Goal: Check status: Check status

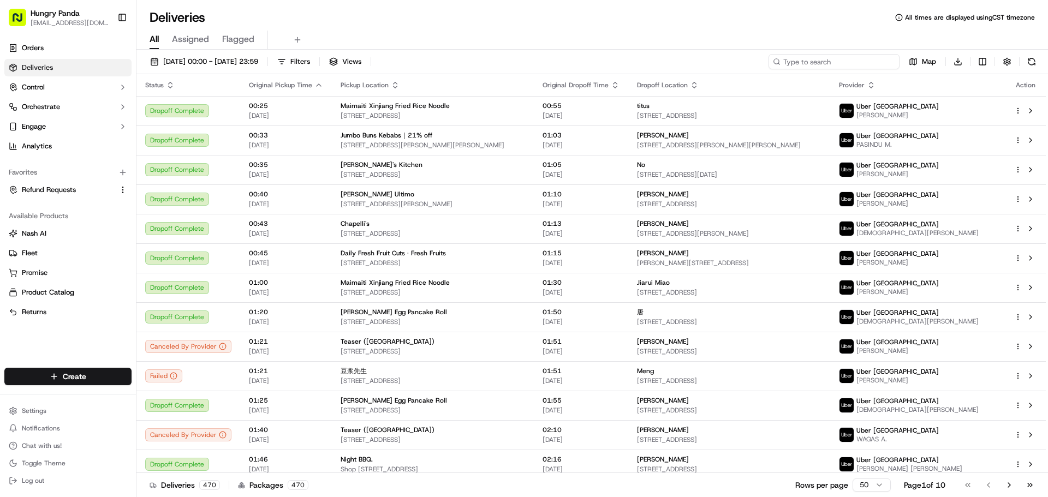
click at [835, 66] on input at bounding box center [834, 61] width 131 height 15
paste input "0371152398253758741988"
type input "0371152398253758741988"
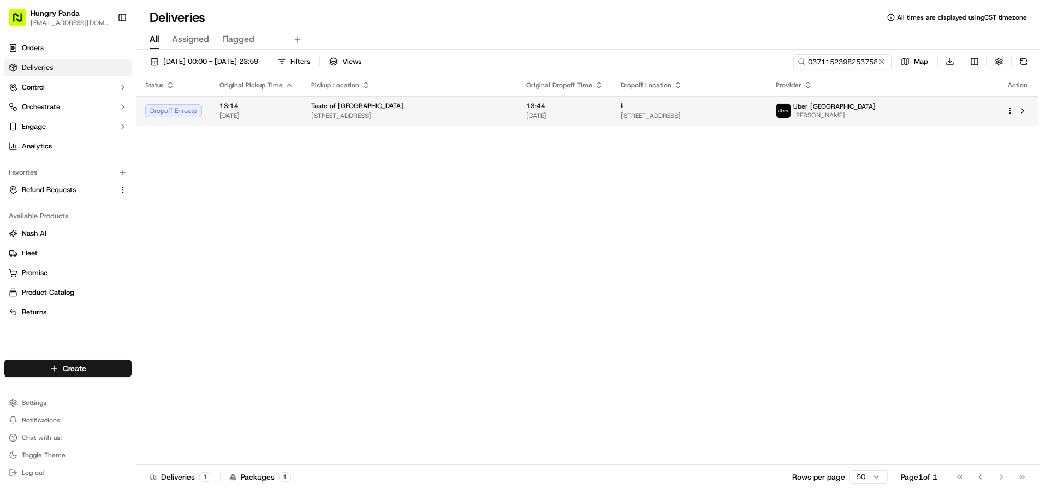
click at [603, 106] on span "13:44" at bounding box center [564, 106] width 77 height 9
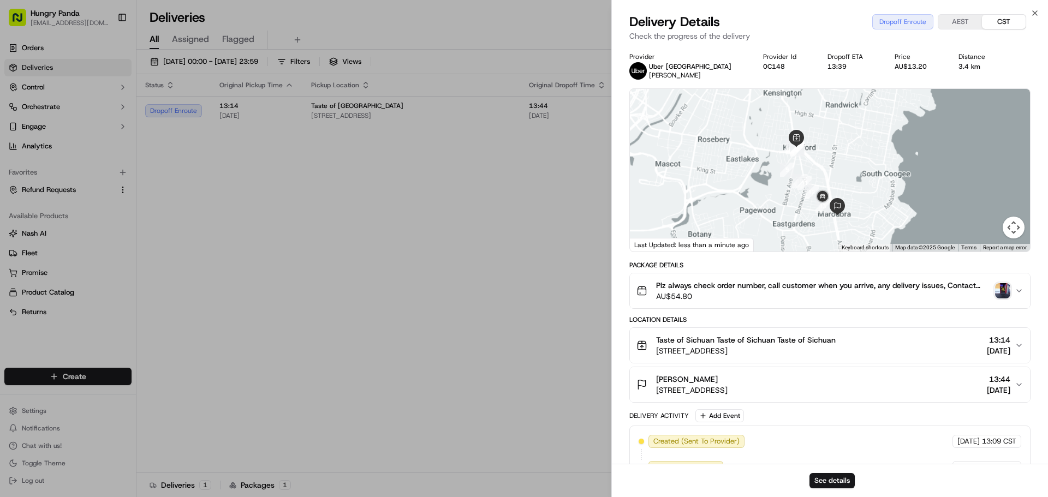
drag, startPoint x: 790, startPoint y: 209, endPoint x: 780, endPoint y: 205, distance: 11.3
click at [780, 205] on div at bounding box center [830, 170] width 400 height 163
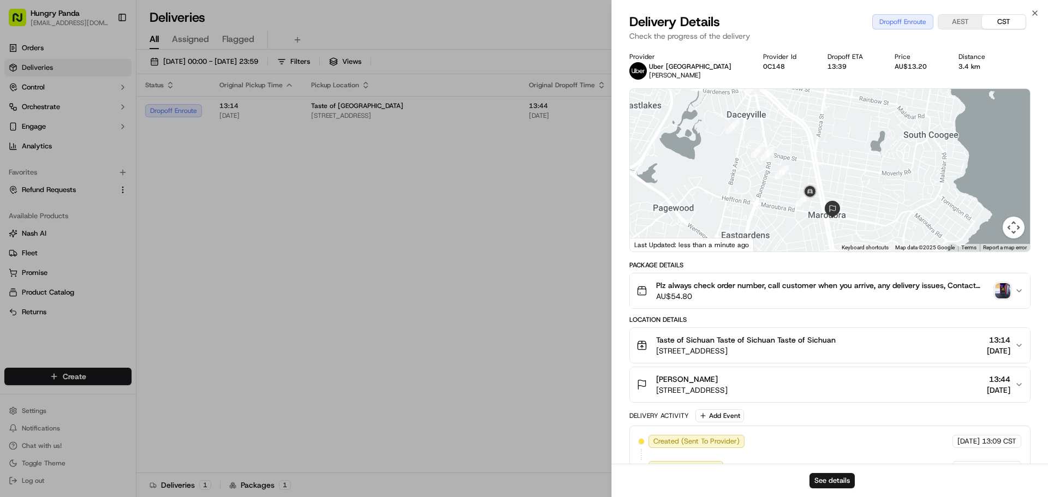
click at [1006, 290] on img "button" at bounding box center [1002, 290] width 15 height 15
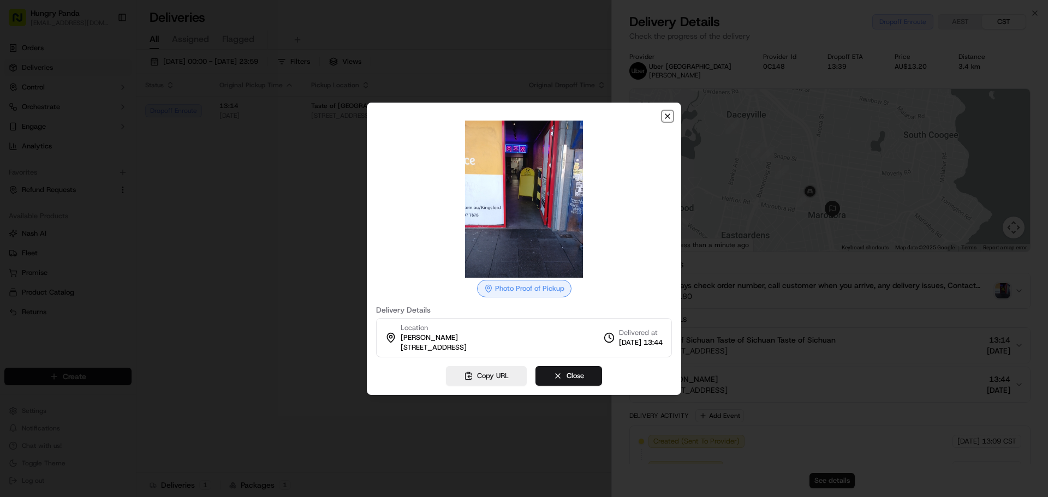
click at [667, 114] on icon "button" at bounding box center [667, 116] width 9 height 9
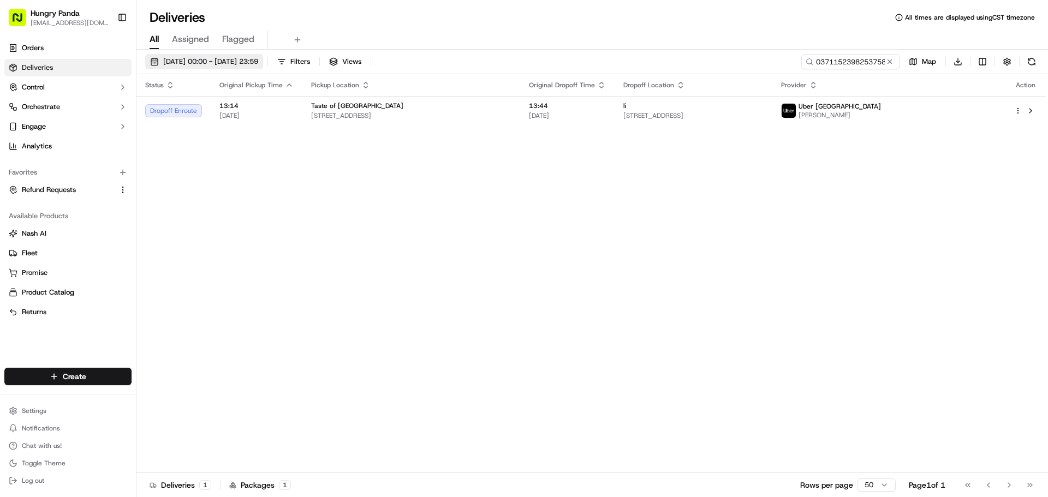
click at [218, 62] on span "[DATE] 00:00 - [DATE] 23:59" at bounding box center [210, 62] width 95 height 10
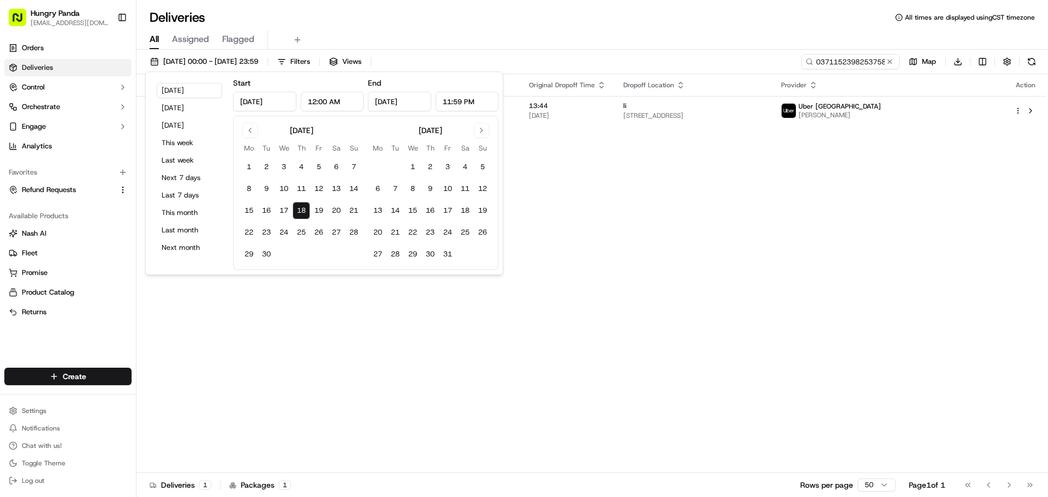
drag, startPoint x: 377, startPoint y: 343, endPoint x: 779, endPoint y: 152, distance: 445.1
click at [379, 342] on div "Status Original Pickup Time Pickup Location Original Dropoff Time Dropoff Locat…" at bounding box center [590, 273] width 909 height 399
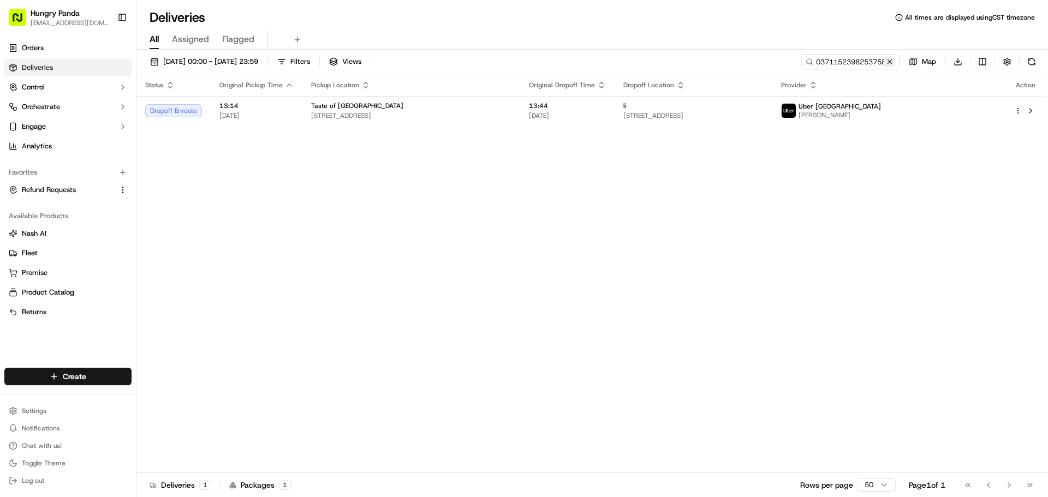
click at [888, 60] on button at bounding box center [889, 61] width 11 height 11
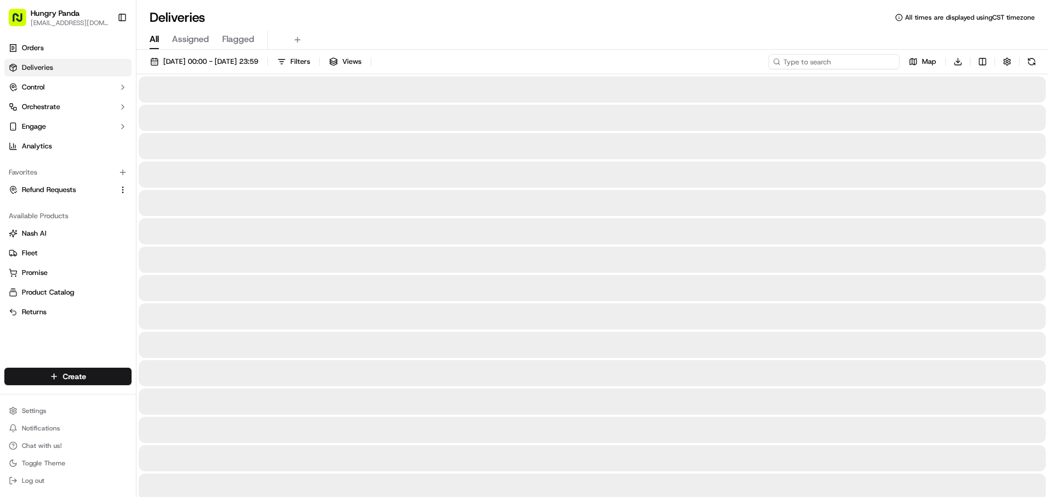
click at [841, 61] on input at bounding box center [834, 61] width 131 height 15
paste input "7360153768857742911454"
type input "7360153768857742911454"
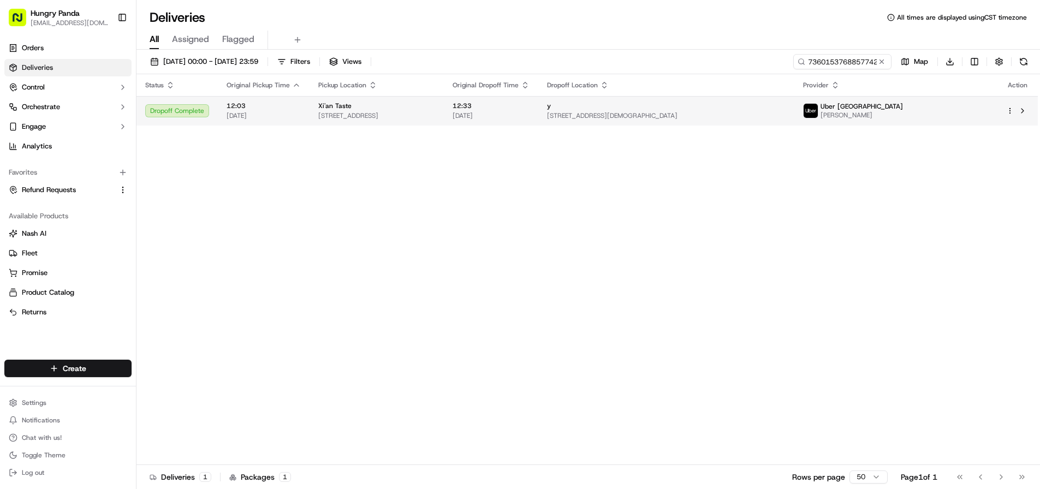
click at [786, 118] on span "[STREET_ADDRESS][DEMOGRAPHIC_DATA]" at bounding box center [666, 115] width 239 height 9
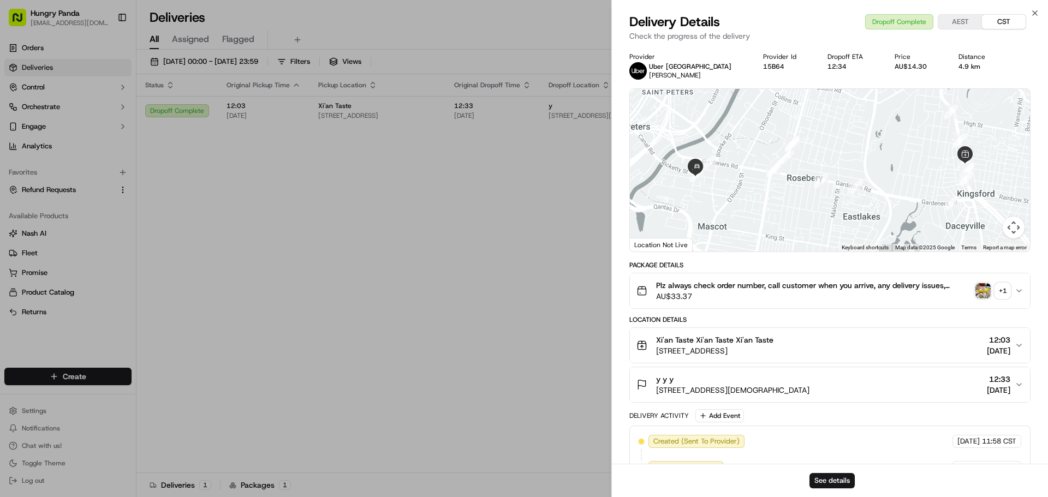
click at [986, 289] on img "button" at bounding box center [982, 290] width 15 height 15
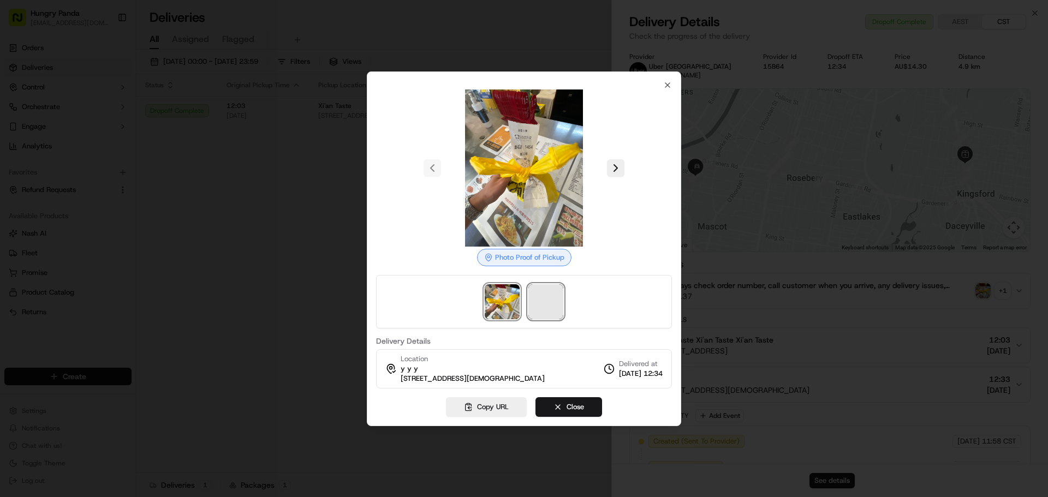
click at [555, 303] on span at bounding box center [545, 301] width 35 height 35
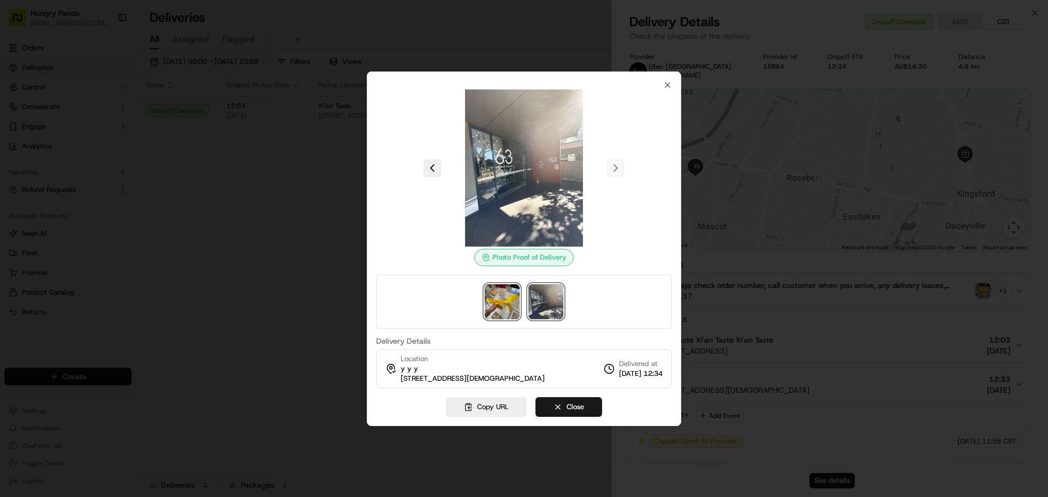
click at [511, 307] on img at bounding box center [502, 301] width 35 height 35
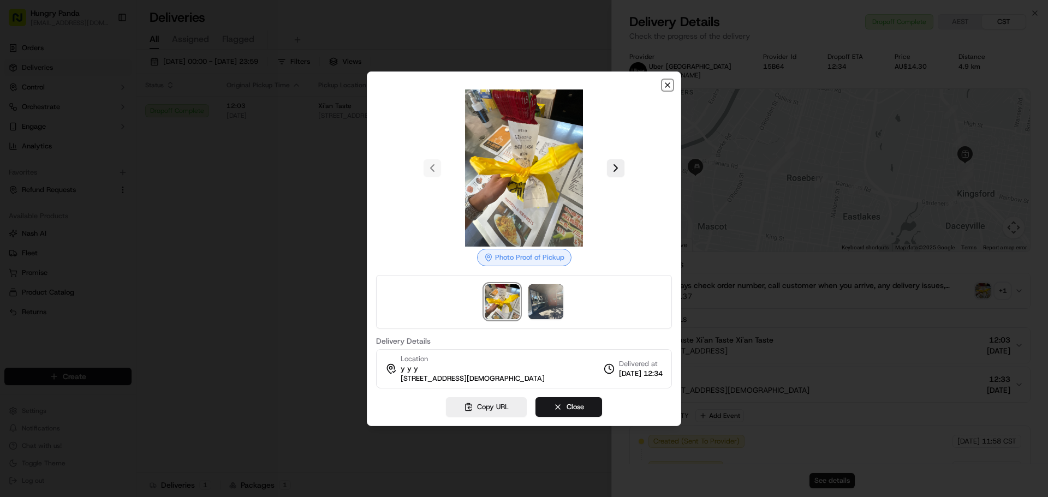
click at [665, 83] on icon "button" at bounding box center [667, 85] width 4 height 4
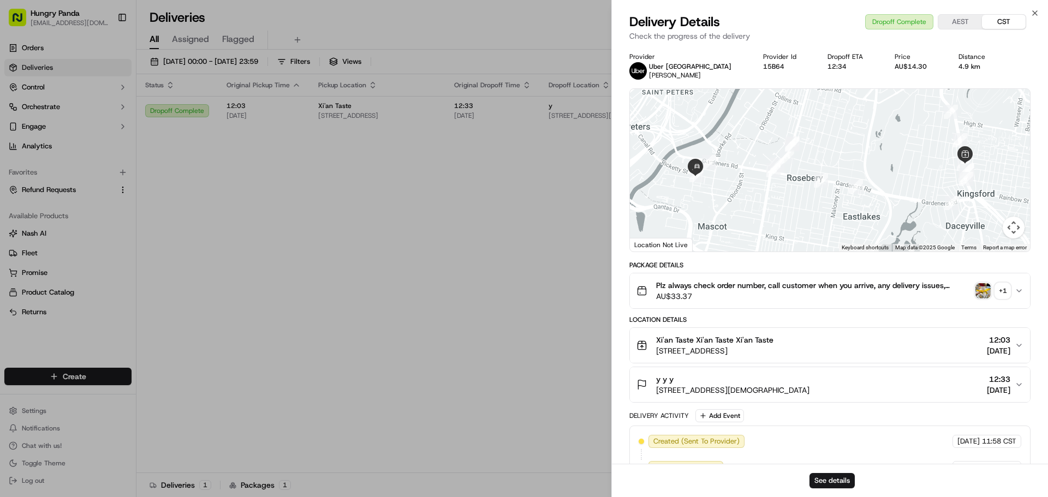
click at [1001, 287] on div "+ 1" at bounding box center [1002, 290] width 15 height 15
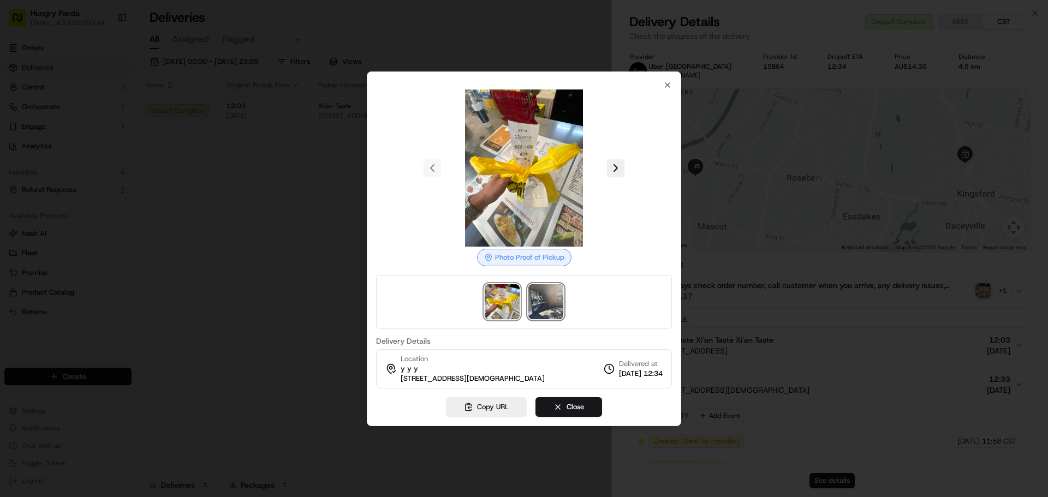
click at [551, 309] on img at bounding box center [545, 301] width 35 height 35
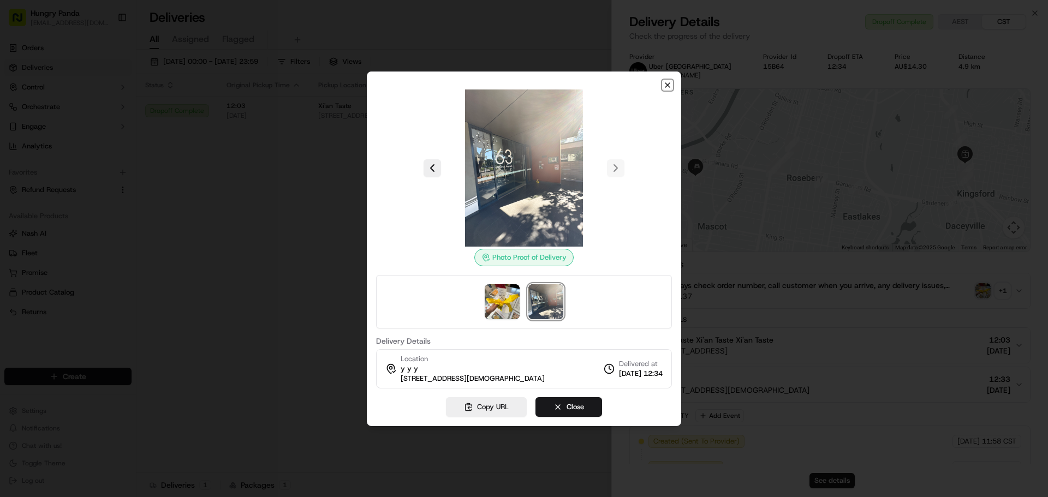
click at [669, 84] on icon "button" at bounding box center [667, 85] width 4 height 4
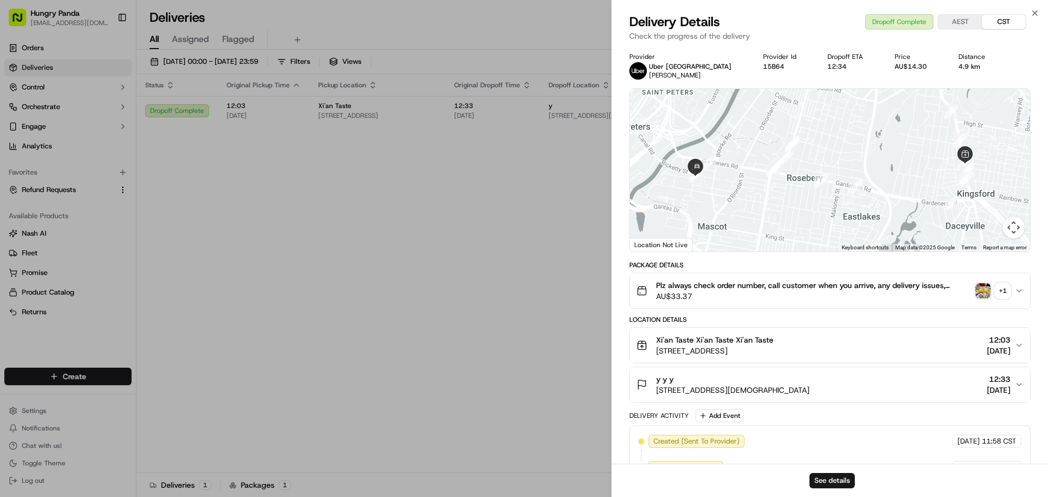
click at [1004, 290] on div "+ 1" at bounding box center [1002, 290] width 15 height 15
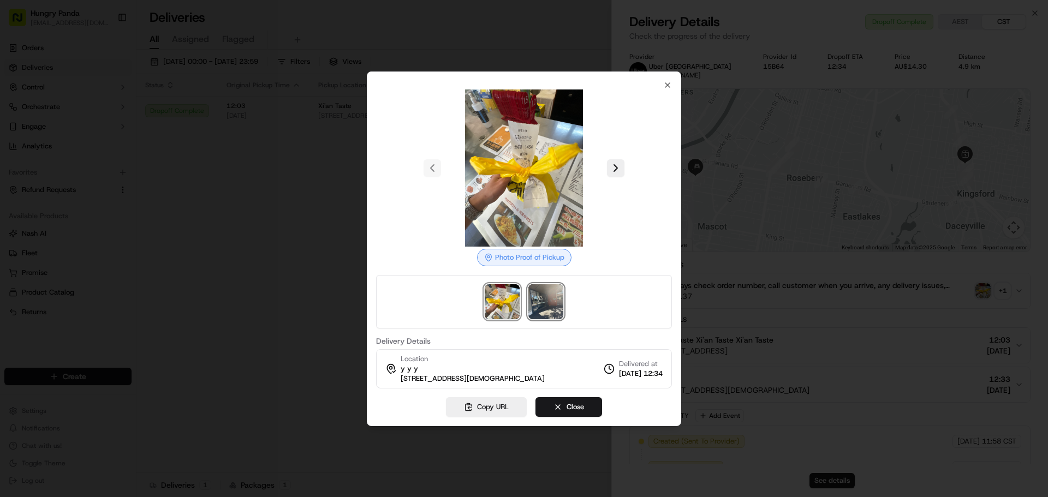
click at [551, 306] on img at bounding box center [545, 301] width 35 height 35
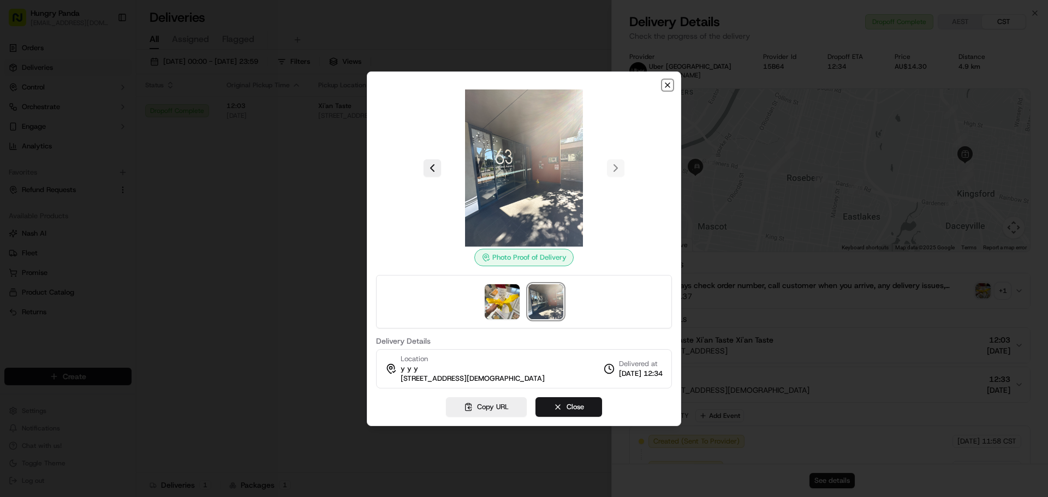
click at [665, 83] on icon "button" at bounding box center [667, 85] width 4 height 4
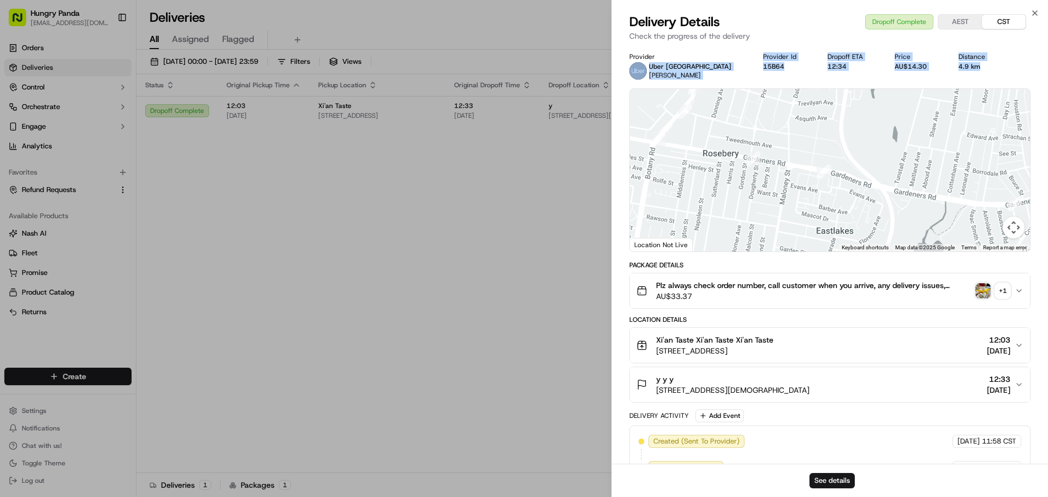
drag, startPoint x: 971, startPoint y: 67, endPoint x: 641, endPoint y: 75, distance: 329.8
click at [641, 75] on div "Provider Uber Australia [PERSON_NAME] Provider Id 15B64 Dropoff ETA 12:34 Price…" at bounding box center [829, 65] width 401 height 27
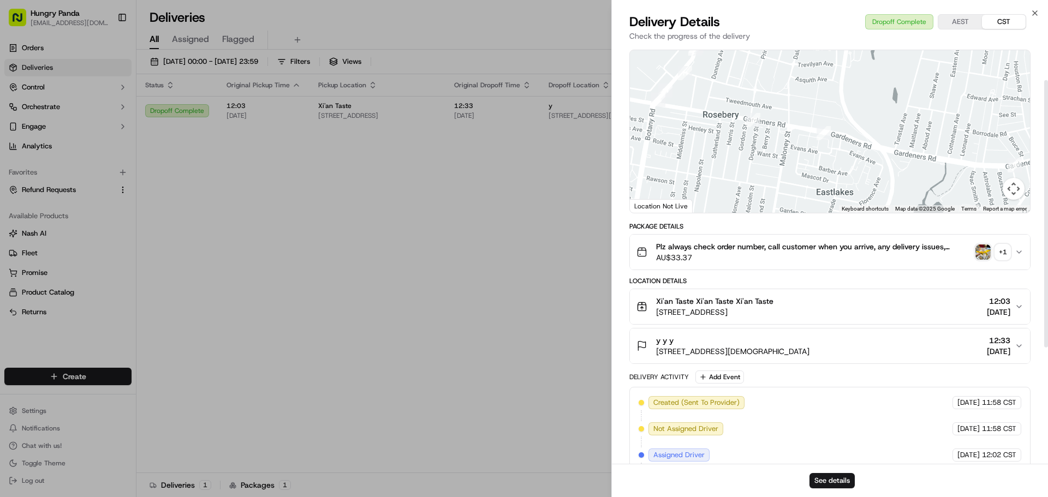
scroll to position [55, 0]
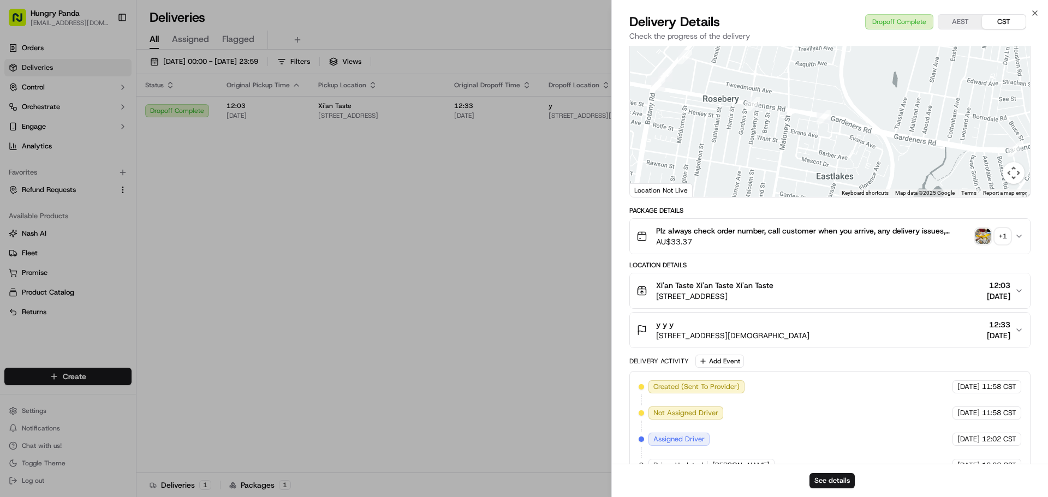
drag, startPoint x: 656, startPoint y: 338, endPoint x: 825, endPoint y: 342, distance: 169.3
click at [825, 342] on button "y y y [STREET_ADDRESS][DEMOGRAPHIC_DATA] 12:33 [DATE]" at bounding box center [830, 330] width 400 height 35
click at [682, 335] on span "[STREET_ADDRESS][DEMOGRAPHIC_DATA]" at bounding box center [732, 335] width 153 height 11
drag, startPoint x: 659, startPoint y: 337, endPoint x: 819, endPoint y: 335, distance: 160.5
click at [819, 335] on div "y y y [STREET_ADDRESS][DEMOGRAPHIC_DATA] 12:33 [DATE]" at bounding box center [826, 330] width 378 height 22
